Goal: Feedback & Contribution: Submit feedback/report problem

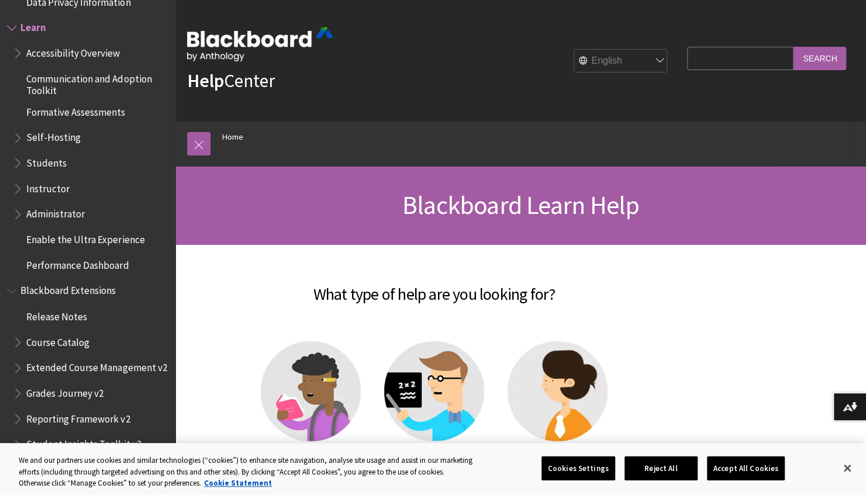
click at [50, 216] on span "Administrator" at bounding box center [55, 213] width 58 height 16
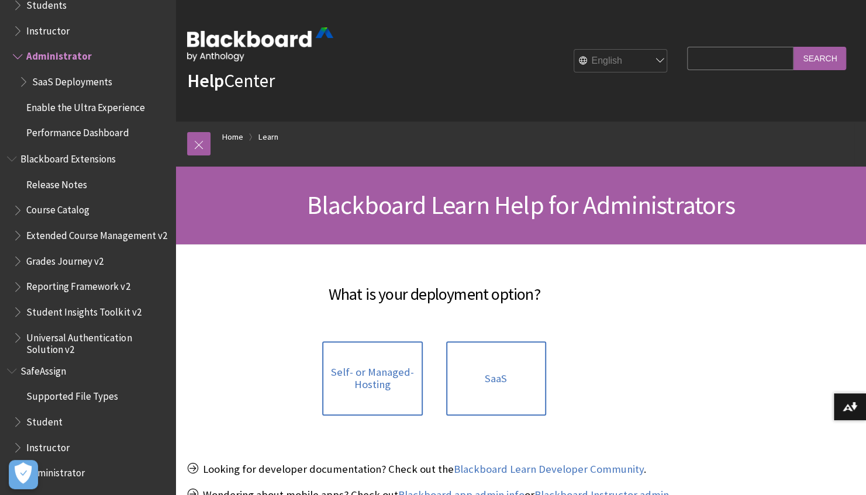
scroll to position [864, 0]
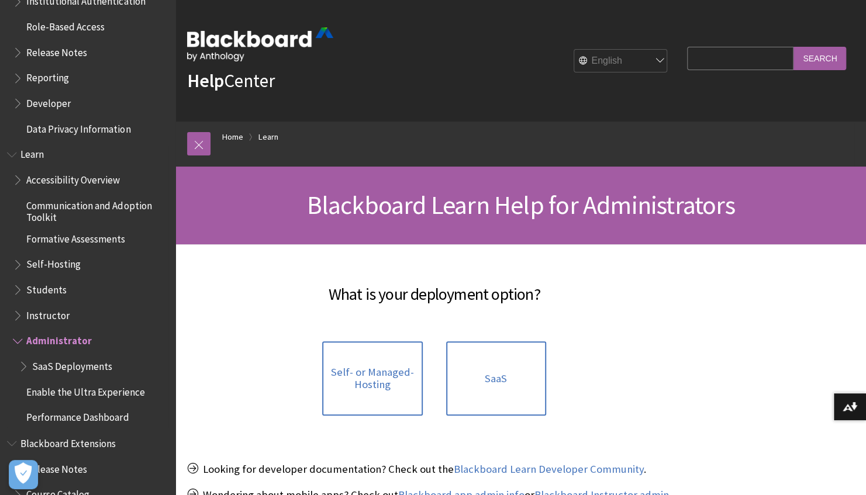
click at [60, 290] on span "Students" at bounding box center [46, 288] width 40 height 16
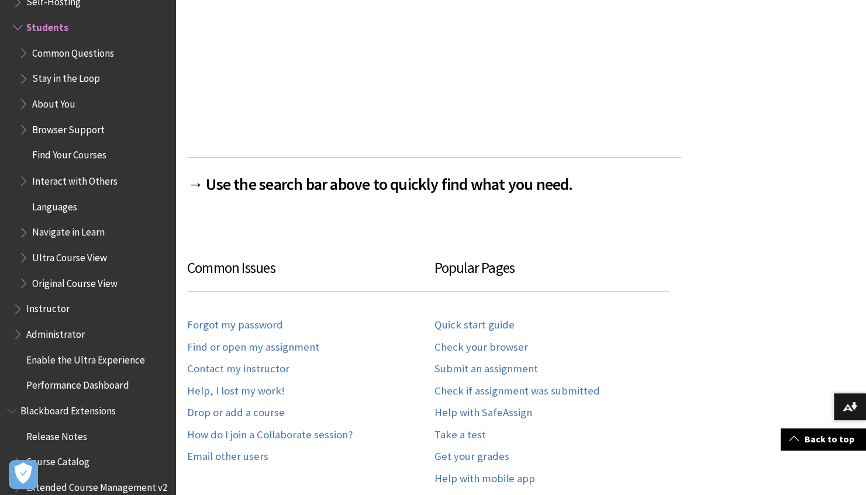
scroll to position [526, 0]
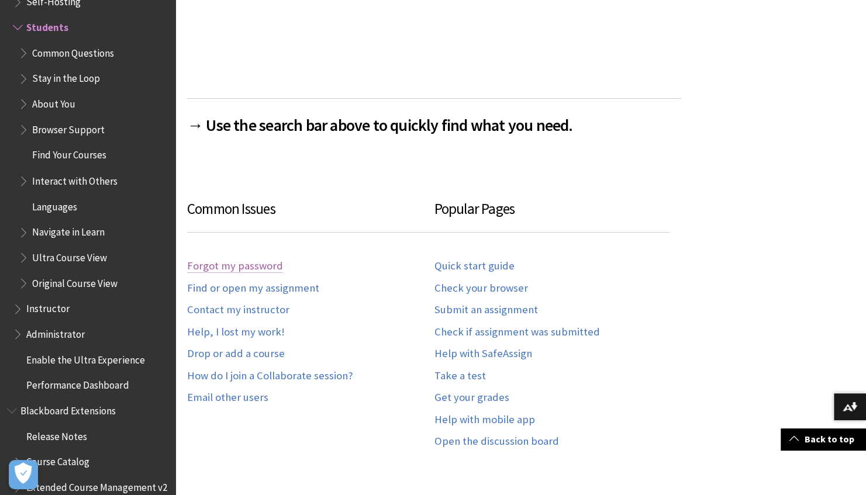
click at [256, 263] on link "Forgot my password" at bounding box center [235, 266] width 96 height 13
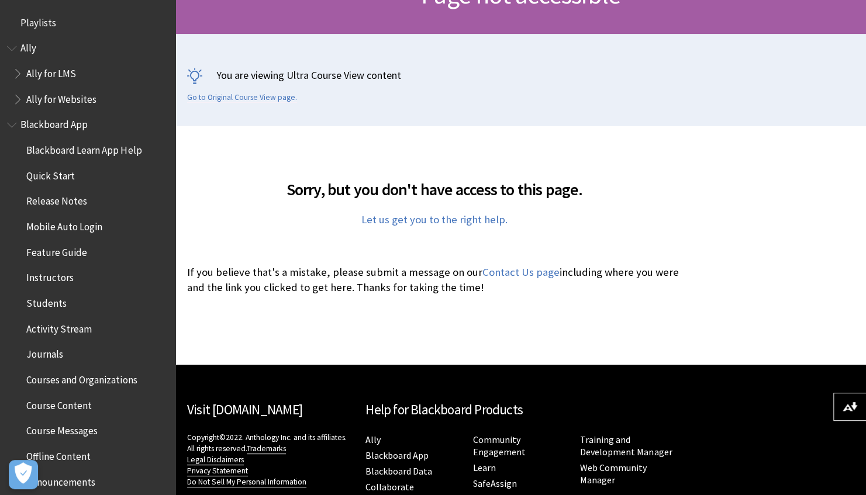
scroll to position [234, 0]
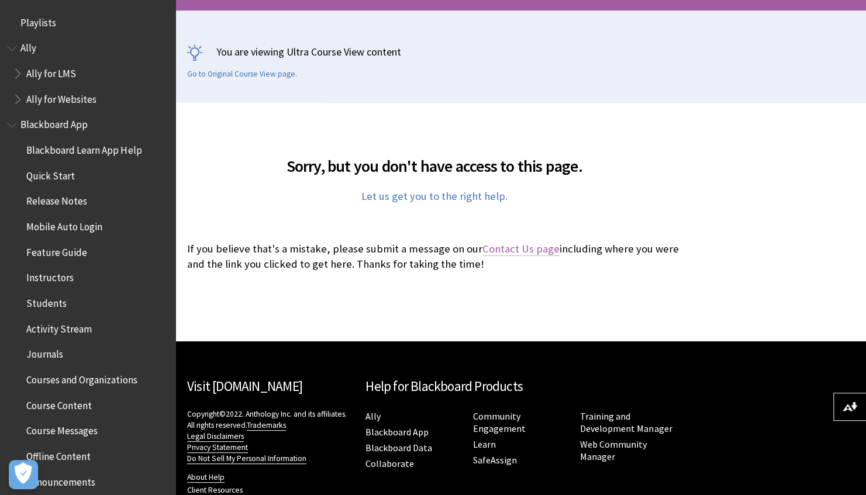
click at [519, 251] on link "Contact Us page" at bounding box center [520, 249] width 77 height 14
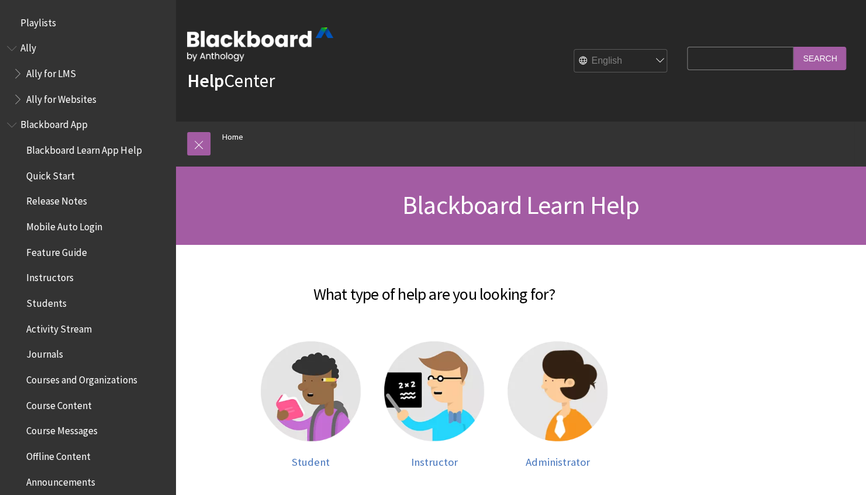
scroll to position [991, 0]
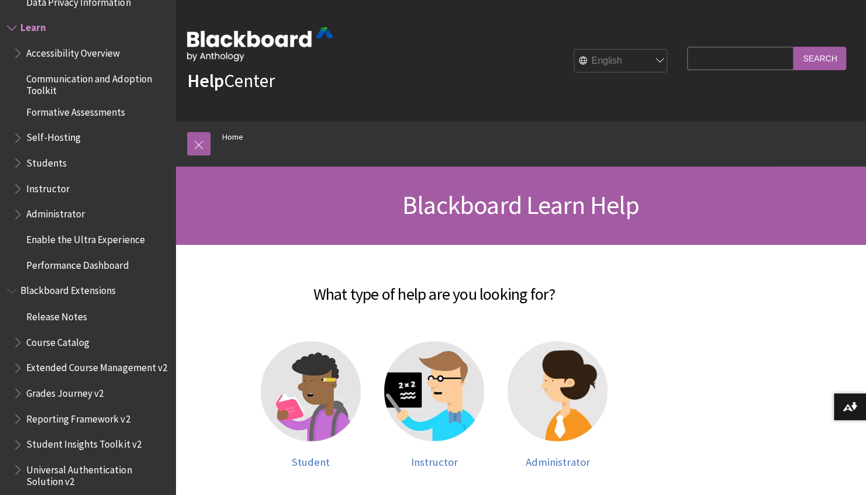
click at [53, 164] on span "Students" at bounding box center [46, 161] width 40 height 16
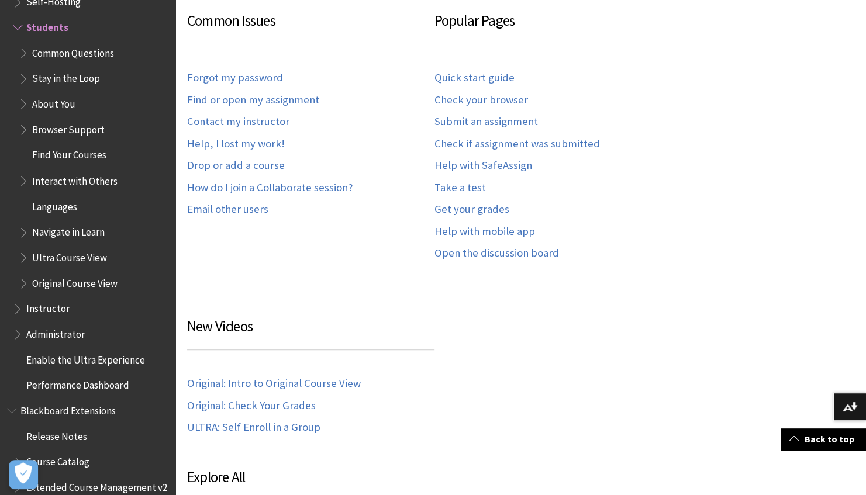
scroll to position [714, 0]
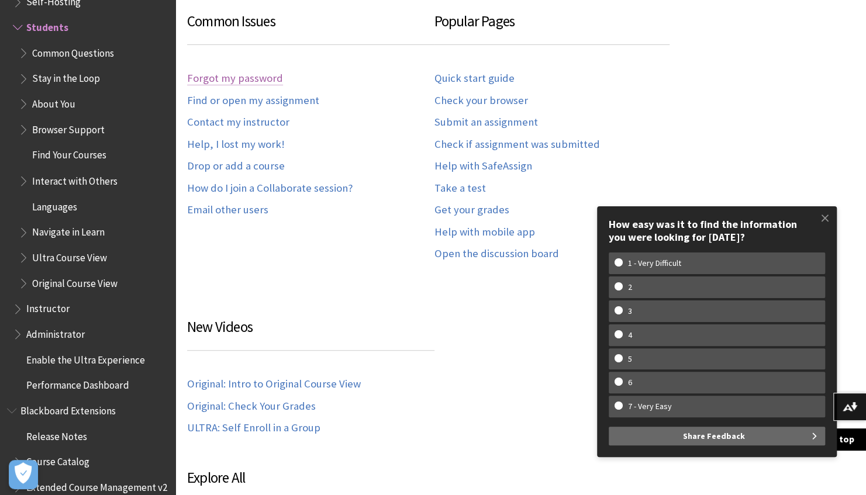
click at [217, 81] on link "Forgot my password" at bounding box center [235, 78] width 96 height 13
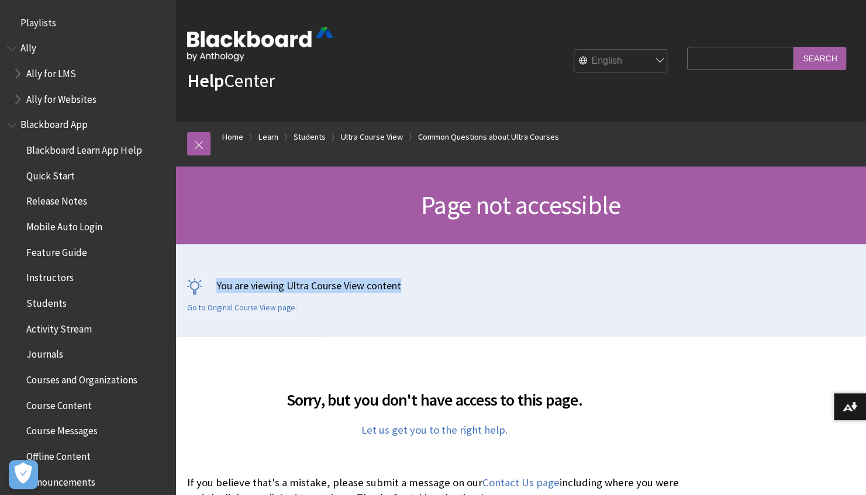
click at [792, 270] on div "Home Print Page not accessible You are viewing Ultra Course View content Go to …" at bounding box center [520, 252] width 691 height 170
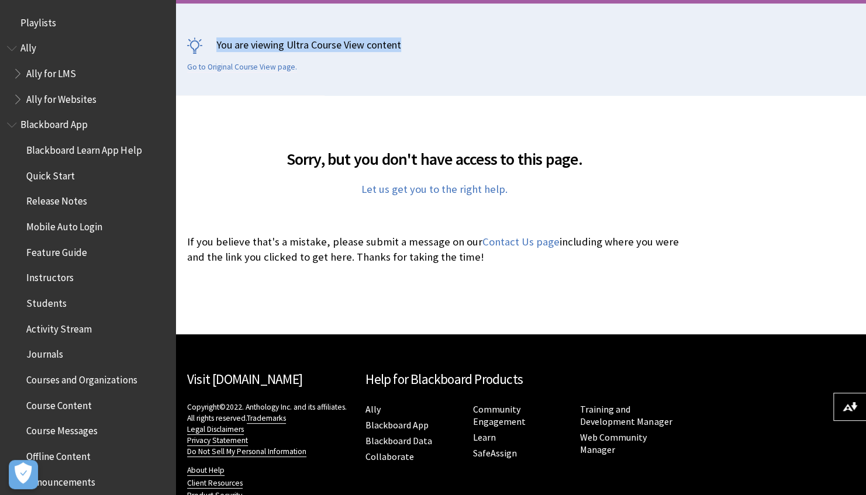
scroll to position [269, 0]
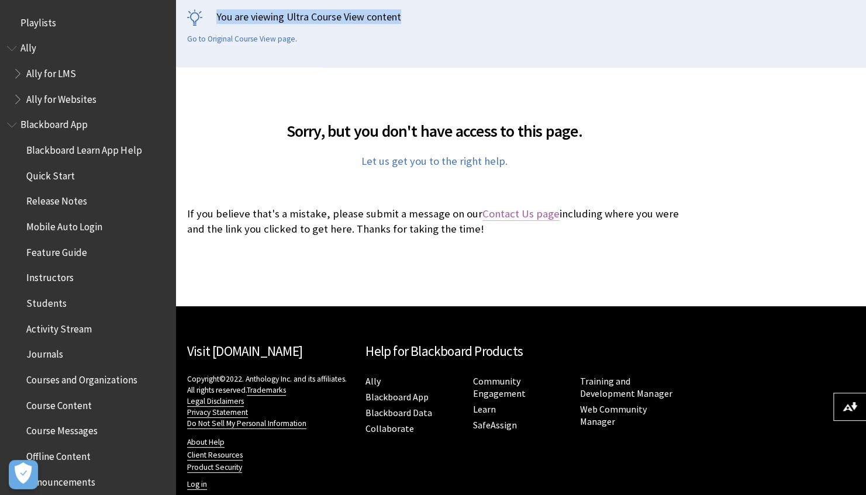
click at [518, 214] on link "Contact Us page" at bounding box center [520, 214] width 77 height 14
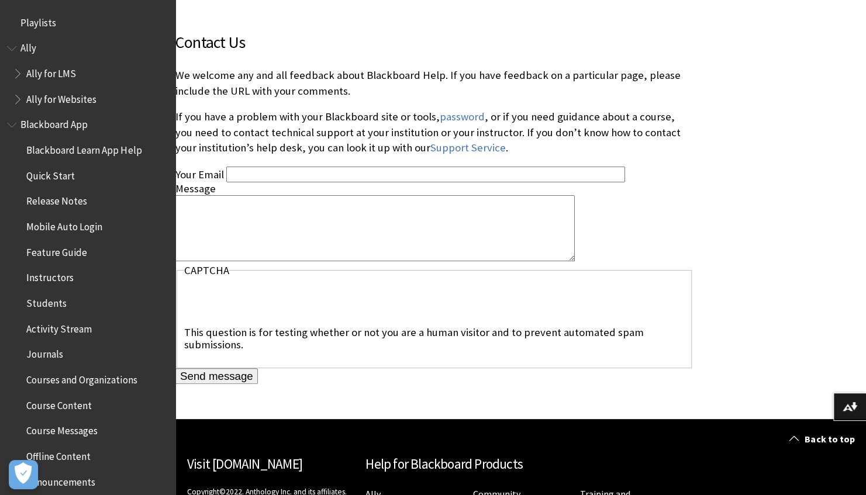
scroll to position [275, 0]
click at [346, 174] on input "Your Email" at bounding box center [425, 174] width 399 height 16
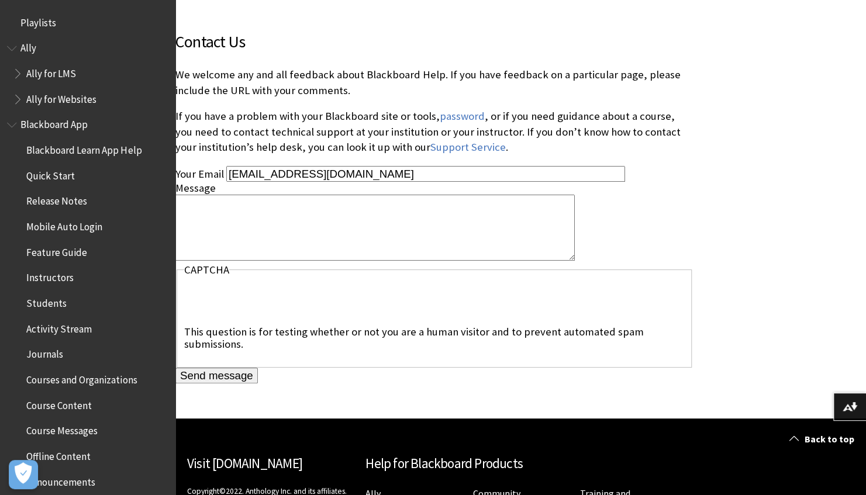
type input "eawoodward1@lancashire.ac.uk"
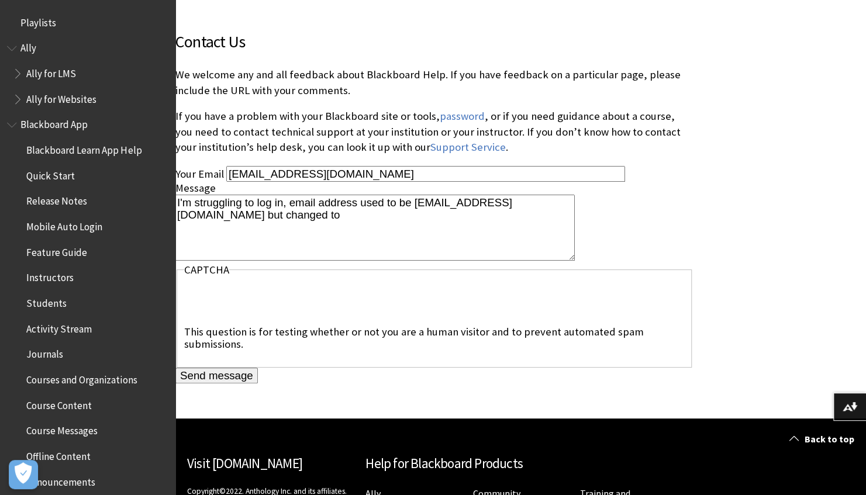
drag, startPoint x: 401, startPoint y: 172, endPoint x: 205, endPoint y: 157, distance: 196.5
click at [205, 157] on form "Contact Us We welcome any and all feedback about Blackboard Help. If you have f…" at bounding box center [434, 206] width 518 height 354
click at [492, 222] on textarea "I'm struggling to log in, email address used to be eawoodward1@uclan.ac.uk but …" at bounding box center [374, 228] width 399 height 66
paste textarea "eawoodward1@lancashire.ac.uk"
click at [360, 231] on textarea "I'm struggling to log in, email address used to be eawoodward1@uclan.ac.uk but …" at bounding box center [374, 228] width 399 height 66
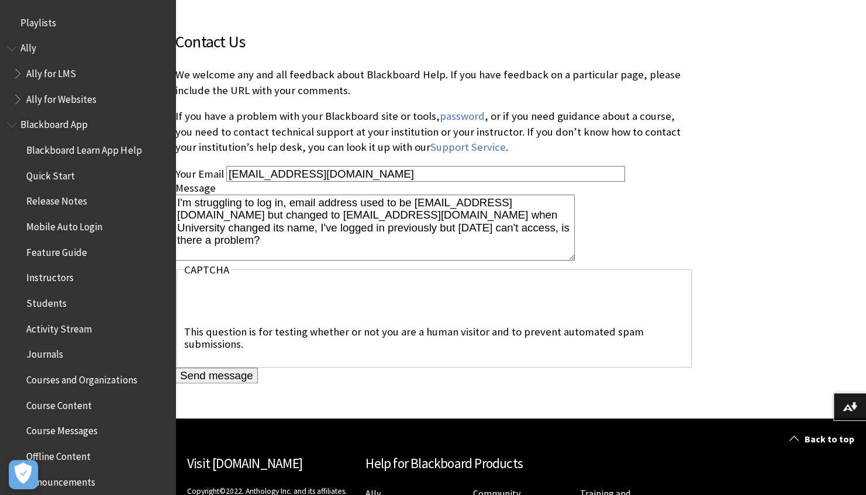
type textarea "I'm struggling to log in, email address used to be eawoodward1@uclan.ac.uk but …"
click at [235, 375] on input "Send message" at bounding box center [216, 376] width 82 height 16
click at [240, 375] on input "Send message" at bounding box center [216, 376] width 82 height 16
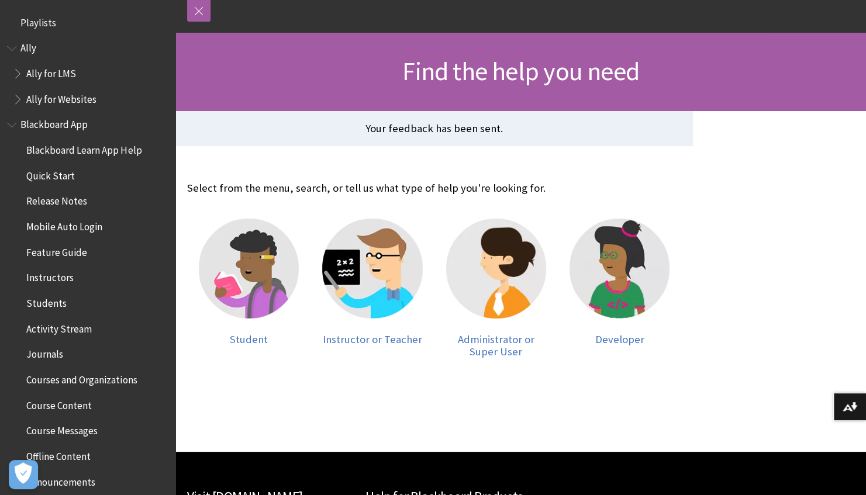
scroll to position [175, 0]
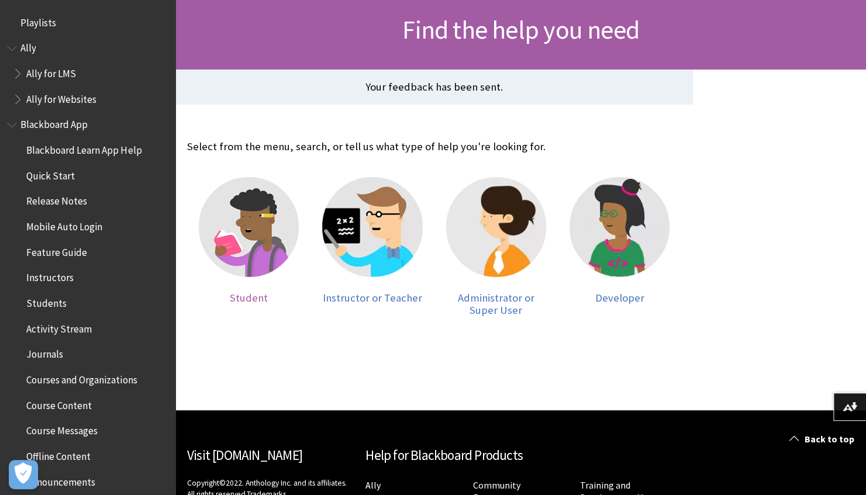
click at [242, 215] on img at bounding box center [249, 227] width 100 height 100
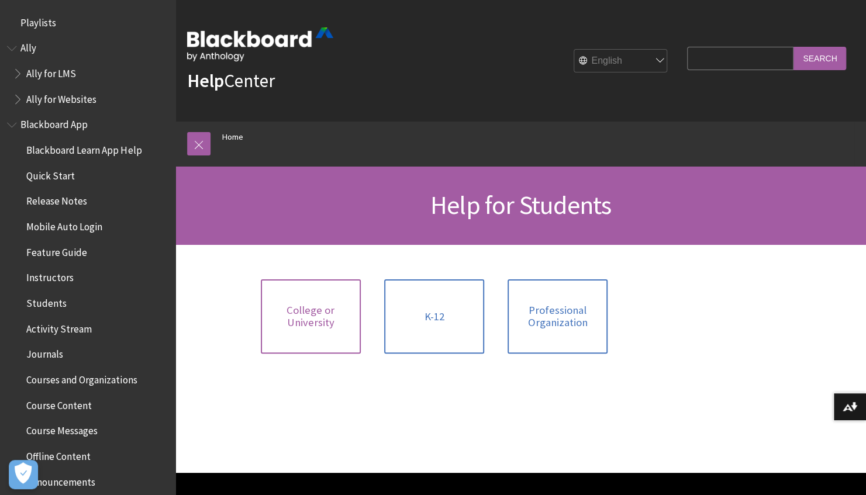
click at [329, 318] on span "College or University" at bounding box center [311, 316] width 86 height 25
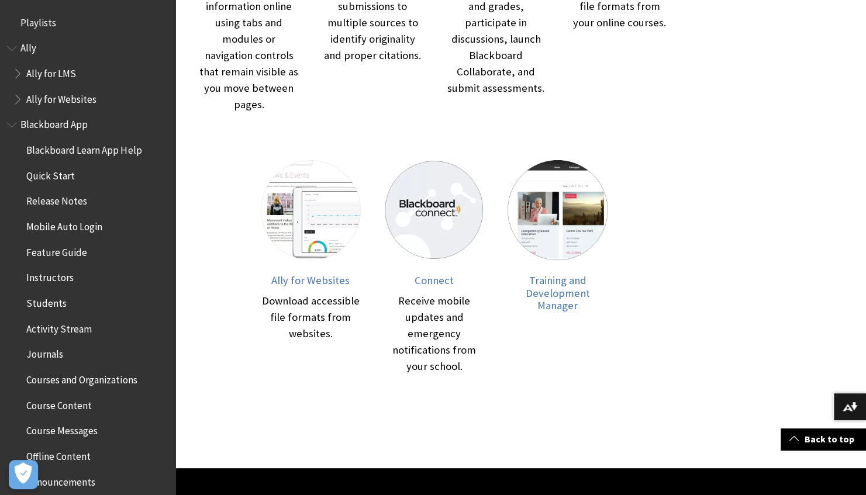
scroll to position [468, 0]
